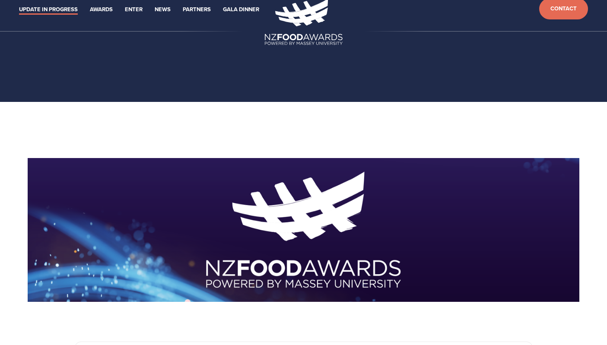
scroll to position [11, 0]
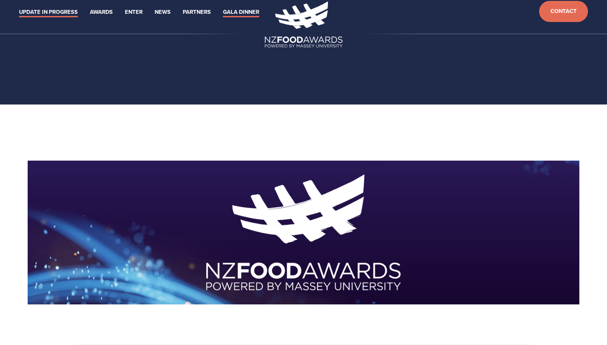
click at [223, 17] on link "Gala Dinner" at bounding box center [241, 12] width 36 height 10
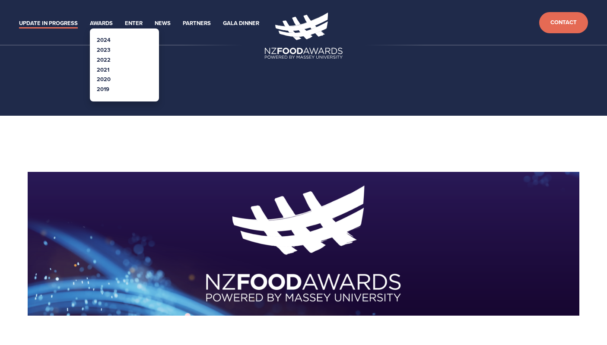
click at [106, 36] on link "2024" at bounding box center [104, 40] width 14 height 8
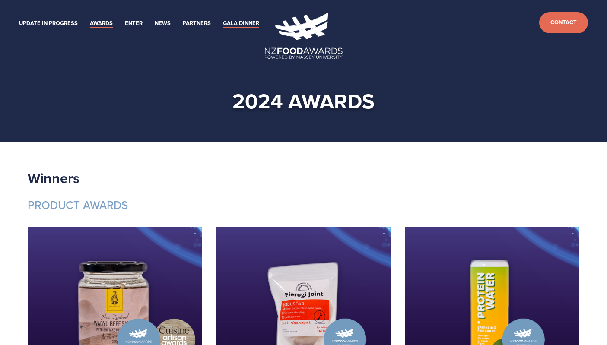
click at [223, 29] on link "Gala Dinner" at bounding box center [241, 24] width 36 height 10
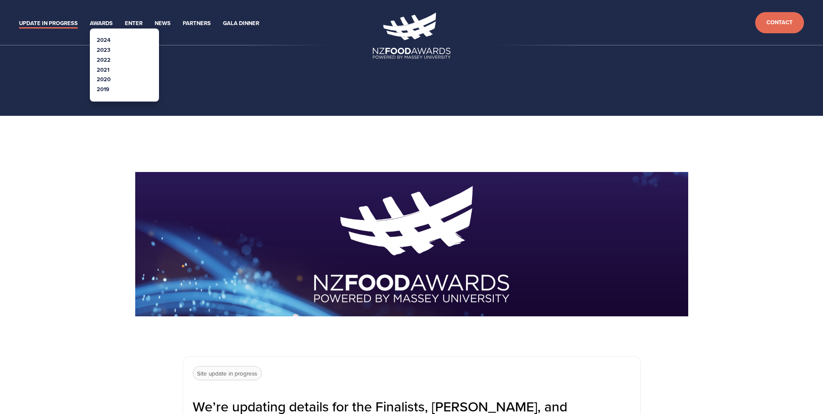
click at [106, 40] on link "2024" at bounding box center [104, 40] width 14 height 8
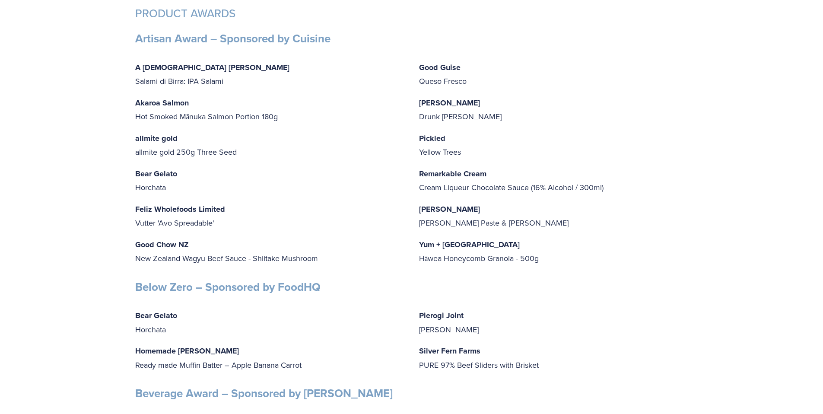
scroll to position [2136, 0]
